Goal: Navigation & Orientation: Understand site structure

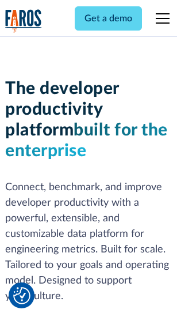
scroll to position [173, 0]
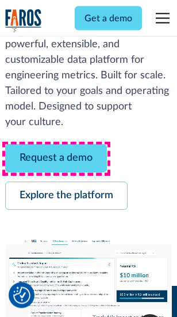
click at [56, 159] on link "Request a demo" at bounding box center [56, 158] width 102 height 28
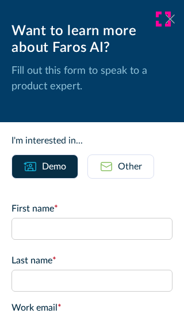
click at [166, 19] on icon at bounding box center [170, 18] width 9 height 9
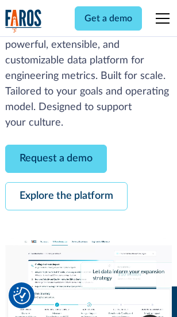
scroll to position [211, 0]
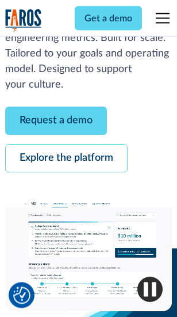
click at [66, 159] on link "Explore the platform" at bounding box center [66, 158] width 123 height 28
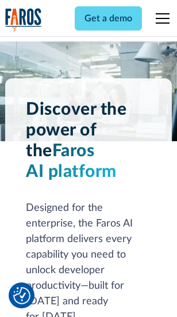
scroll to position [8772, 0]
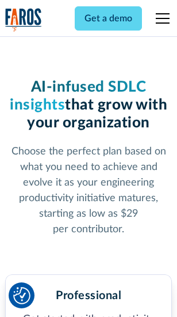
scroll to position [1829, 0]
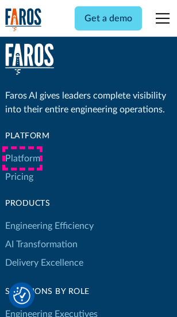
click at [22, 158] on link "Platform" at bounding box center [22, 158] width 35 height 18
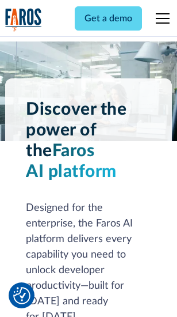
scroll to position [9141, 0]
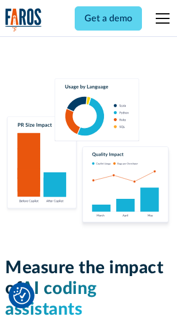
scroll to position [7190, 0]
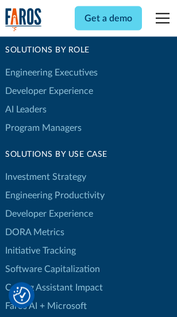
click at [35, 223] on link "DORA Metrics" at bounding box center [34, 232] width 59 height 18
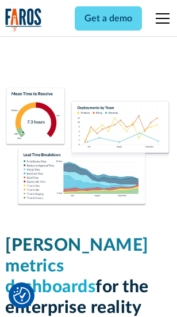
scroll to position [5100, 0]
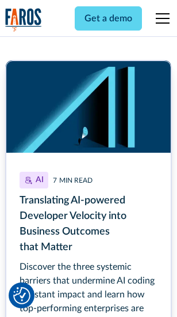
scroll to position [5159, 0]
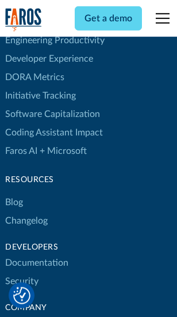
click at [26, 211] on link "Changelog" at bounding box center [26, 220] width 43 height 18
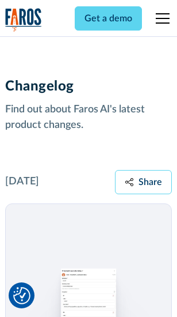
scroll to position [14118, 0]
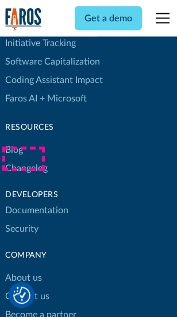
click at [23, 269] on link "About us" at bounding box center [23, 278] width 37 height 18
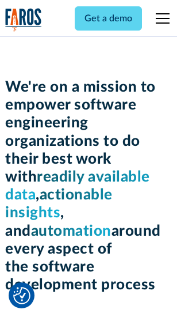
scroll to position [3985, 0]
